Goal: Information Seeking & Learning: Learn about a topic

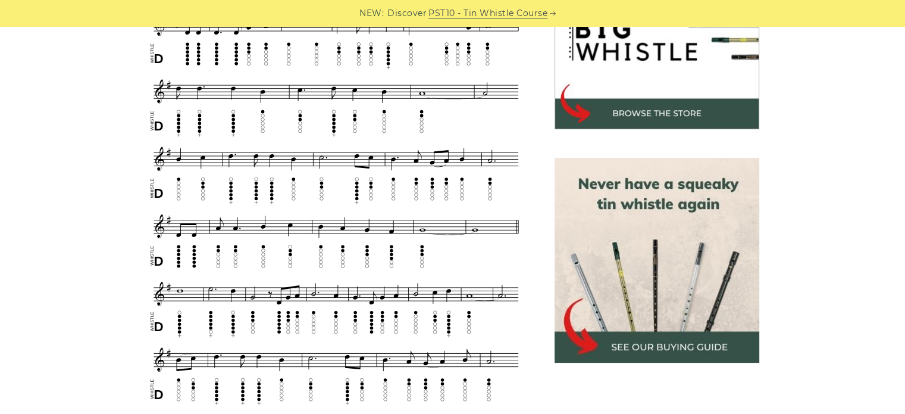
scroll to position [357, 0]
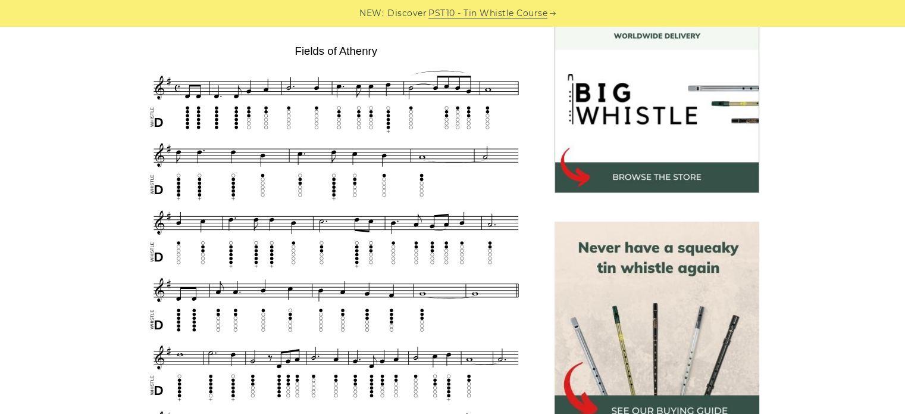
scroll to position [238, 0]
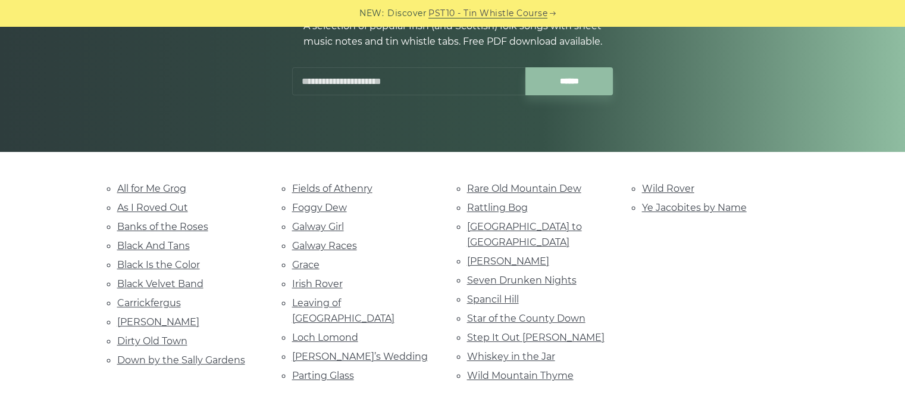
scroll to position [179, 0]
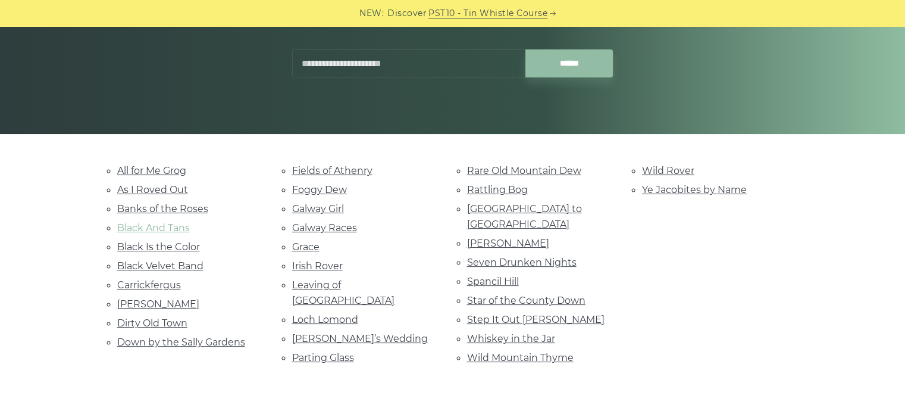
click at [168, 223] on link "Black And Tans" at bounding box center [153, 227] width 73 height 11
click at [335, 205] on link "Galway Girl" at bounding box center [318, 208] width 52 height 11
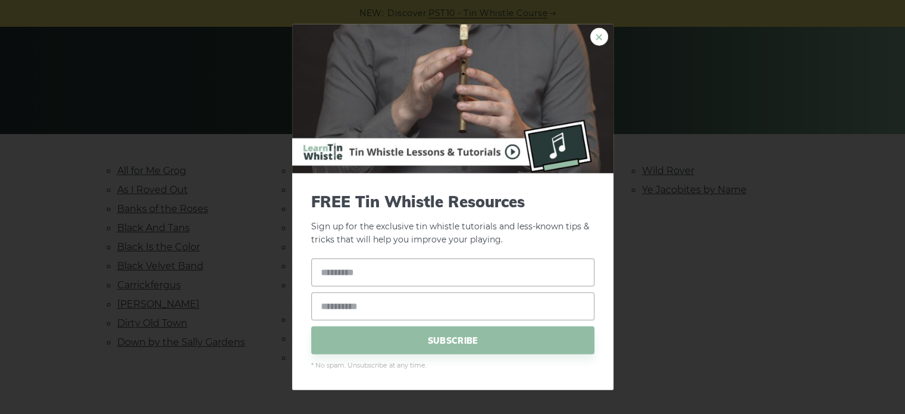
click at [603, 37] on link "×" at bounding box center [600, 36] width 18 height 18
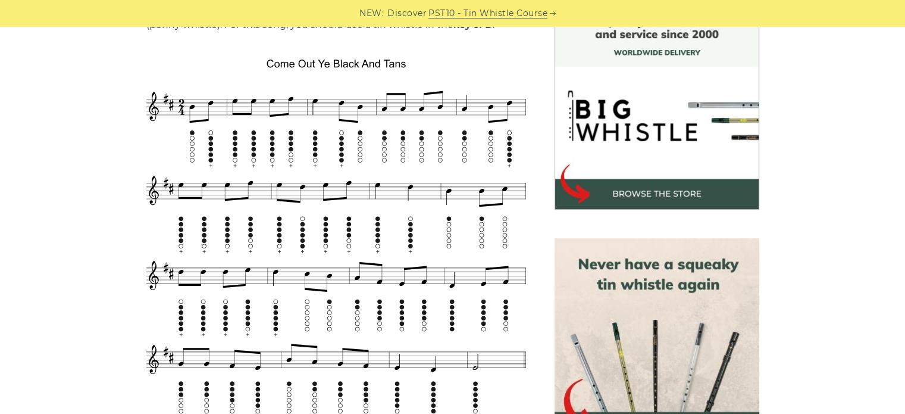
scroll to position [357, 0]
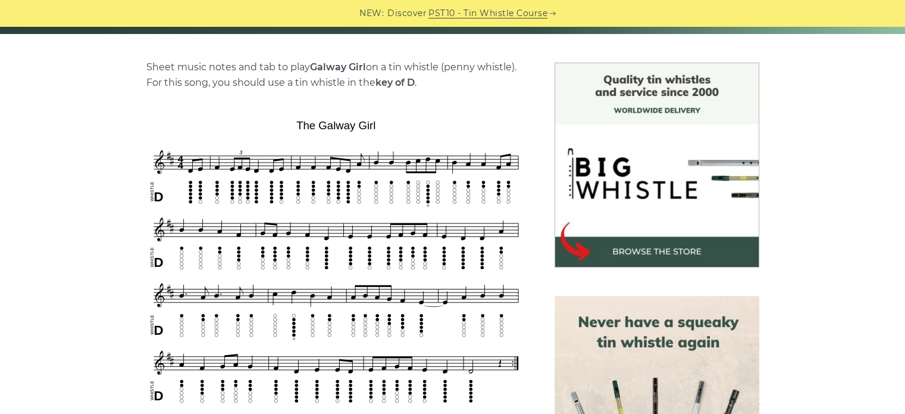
scroll to position [298, 0]
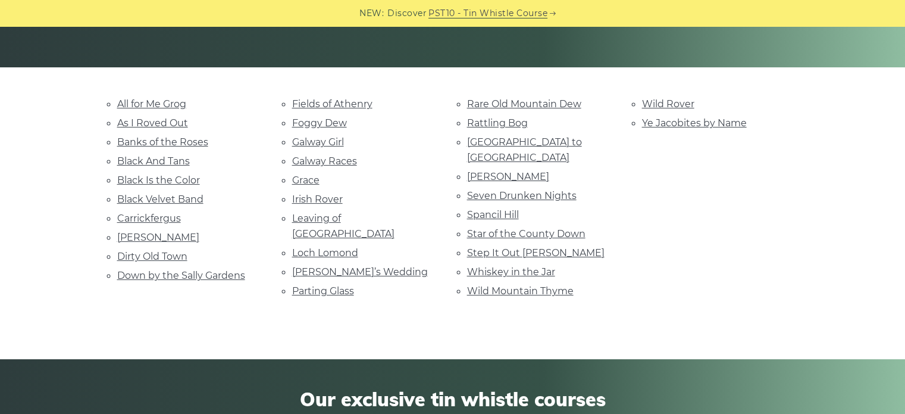
scroll to position [357, 0]
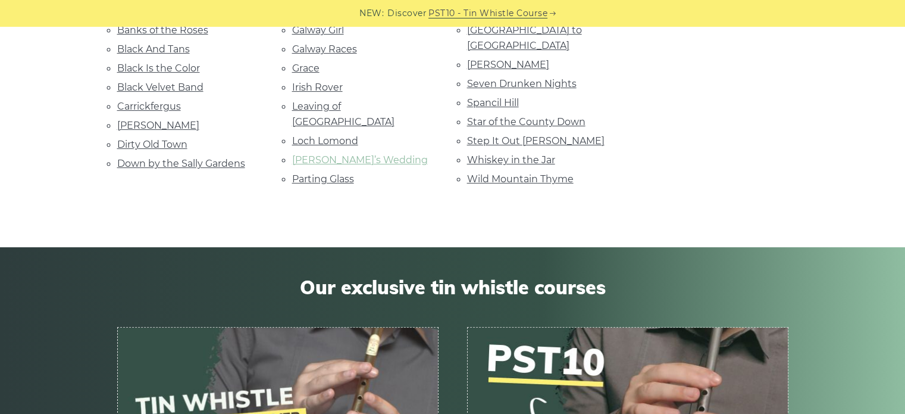
click at [354, 154] on link "[PERSON_NAME]’s Wedding" at bounding box center [360, 159] width 136 height 11
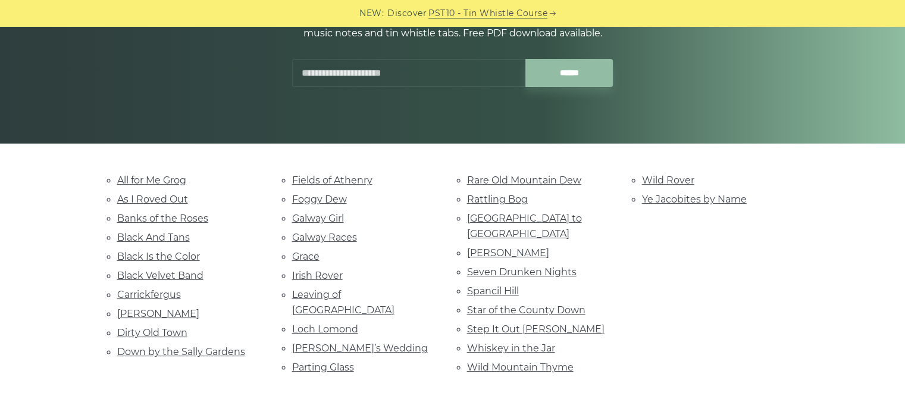
scroll to position [179, 0]
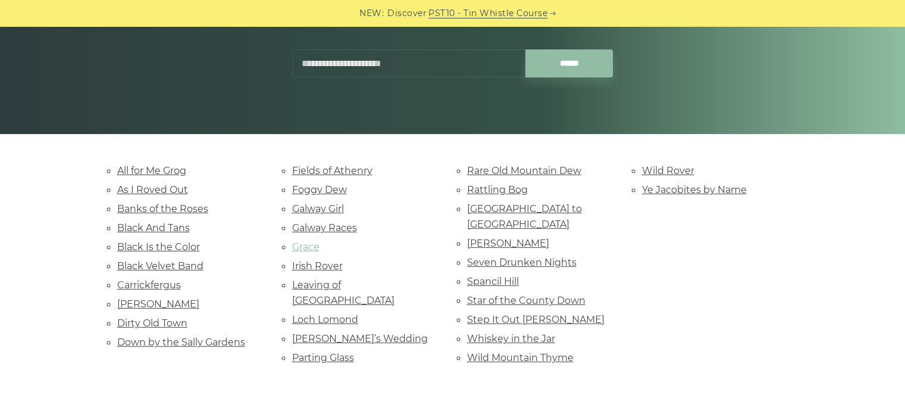
click at [313, 246] on link "Grace" at bounding box center [305, 246] width 27 height 11
click at [140, 320] on link "Dirty Old Town" at bounding box center [152, 322] width 70 height 11
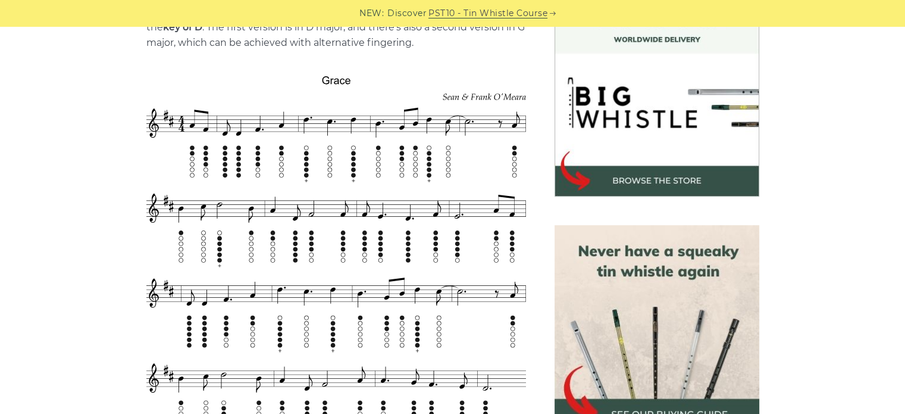
scroll to position [357, 0]
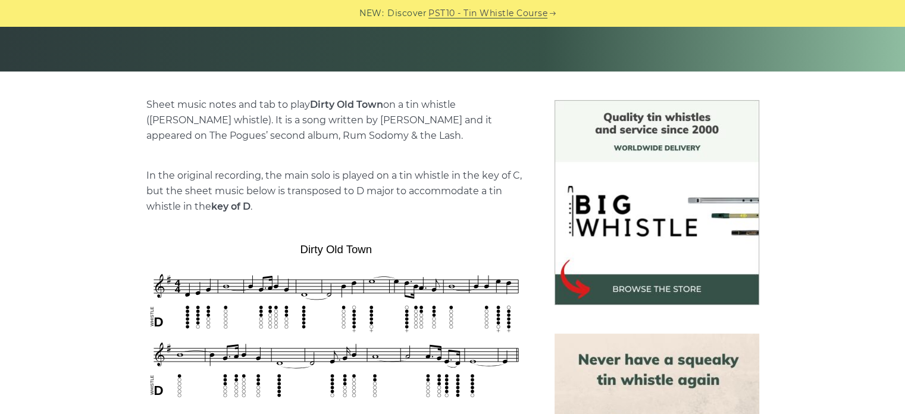
scroll to position [357, 0]
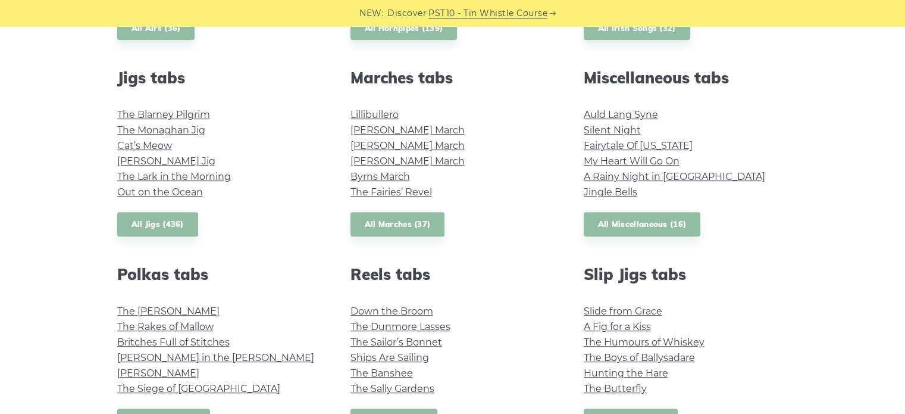
scroll to position [655, 0]
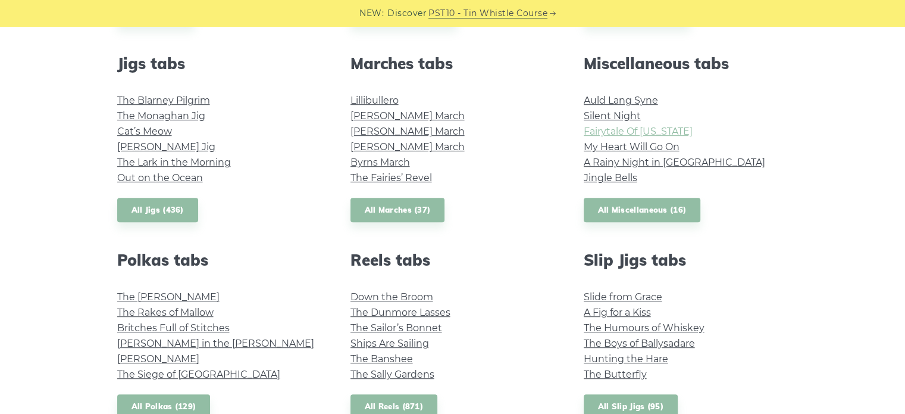
click at [630, 133] on link "Fairytale Of [US_STATE]" at bounding box center [638, 131] width 109 height 11
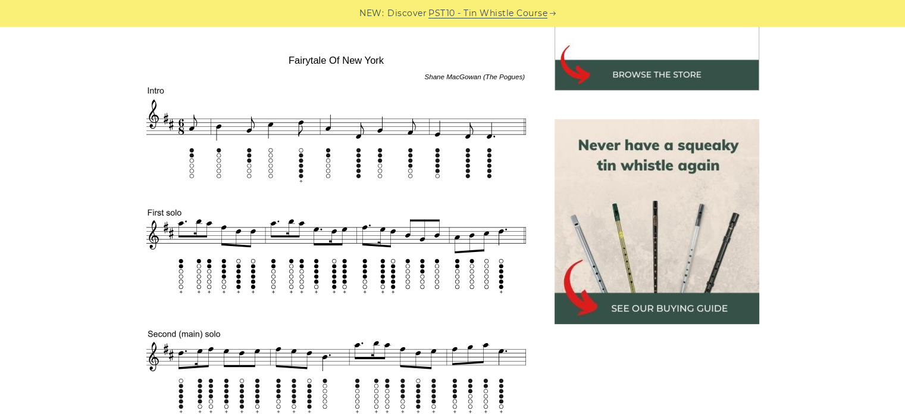
scroll to position [476, 0]
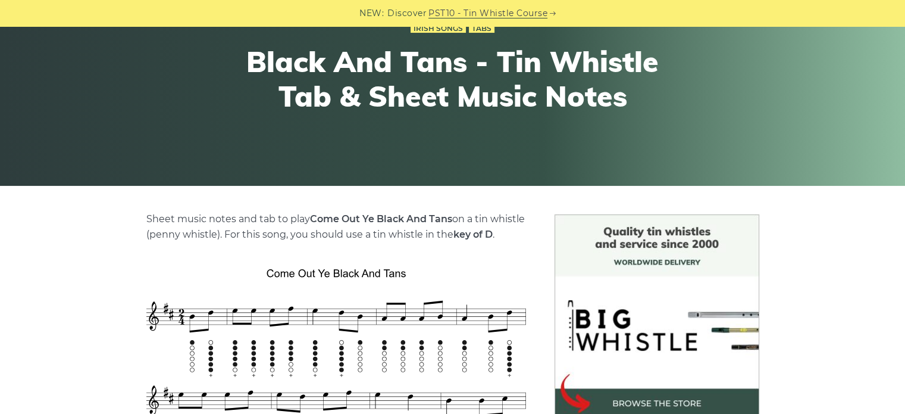
scroll to position [119, 0]
